Goal: Task Accomplishment & Management: Use online tool/utility

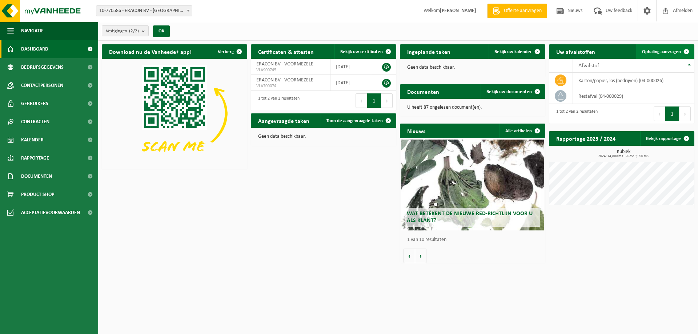
click at [665, 54] on span "Ophaling aanvragen" at bounding box center [661, 51] width 39 height 5
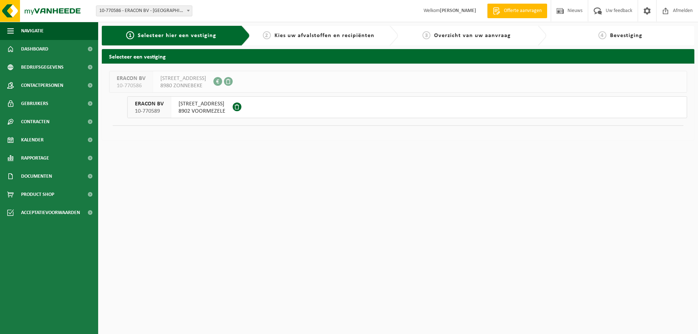
click at [200, 103] on span "EEKHOFSTRAAT 23" at bounding box center [202, 103] width 47 height 7
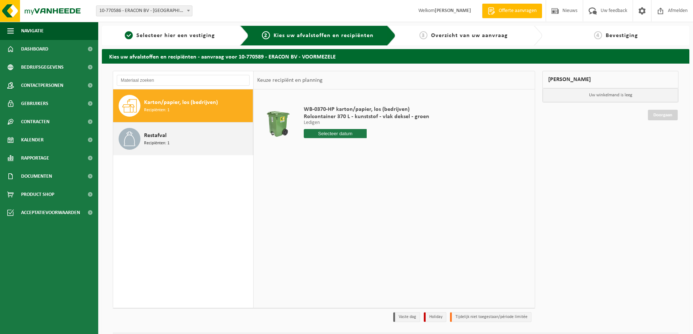
click at [181, 143] on div "Restafval Recipiënten: 1" at bounding box center [197, 139] width 107 height 22
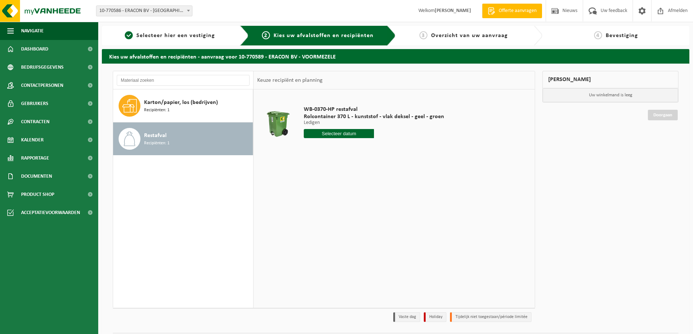
click at [319, 135] on input "text" at bounding box center [339, 133] width 70 height 9
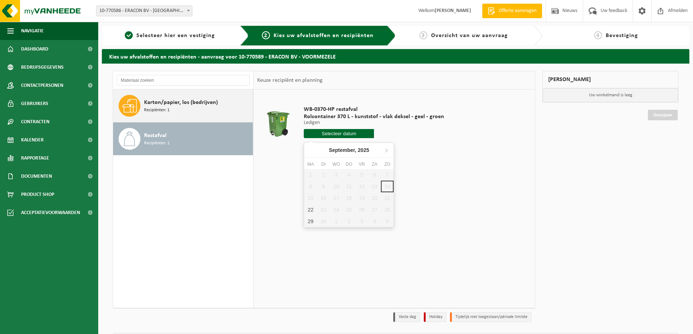
click at [184, 101] on span "Karton/papier, los (bedrijven)" at bounding box center [181, 102] width 74 height 9
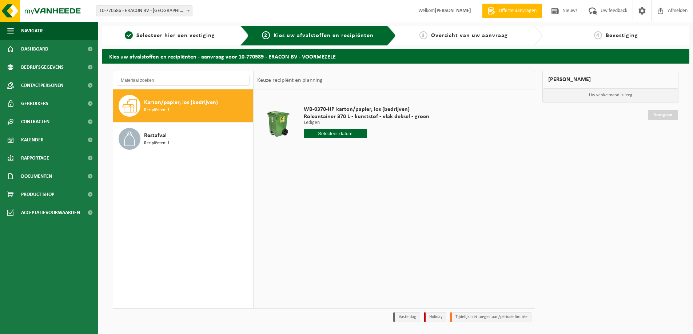
click at [336, 137] on input "text" at bounding box center [335, 133] width 63 height 9
click at [309, 209] on div "22" at bounding box center [310, 210] width 13 height 12
type input "Van 2025-09-22"
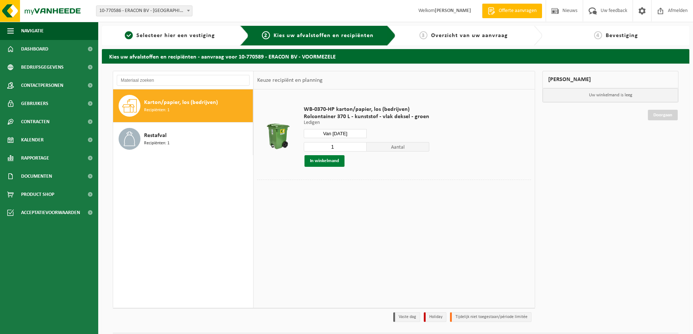
click at [335, 163] on button "In winkelmand" at bounding box center [324, 161] width 40 height 12
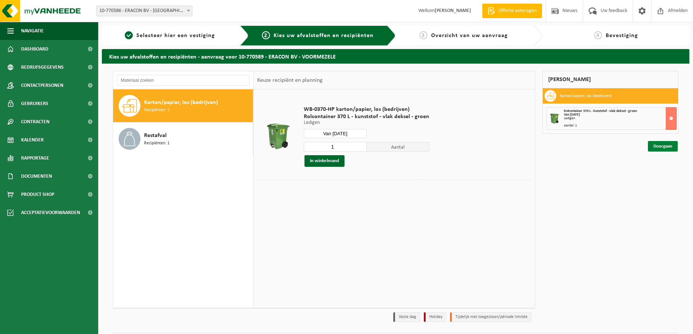
click at [672, 146] on link "Doorgaan" at bounding box center [663, 146] width 30 height 11
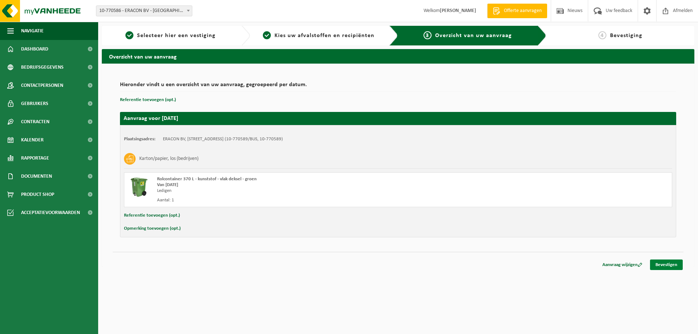
click at [671, 265] on link "Bevestigen" at bounding box center [666, 265] width 33 height 11
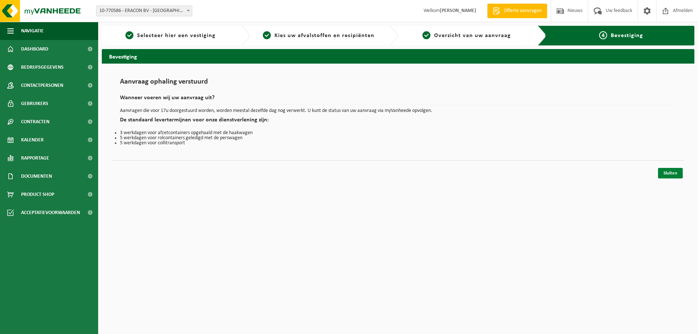
click at [677, 173] on link "Sluiten" at bounding box center [670, 173] width 25 height 11
